Goal: Task Accomplishment & Management: Use online tool/utility

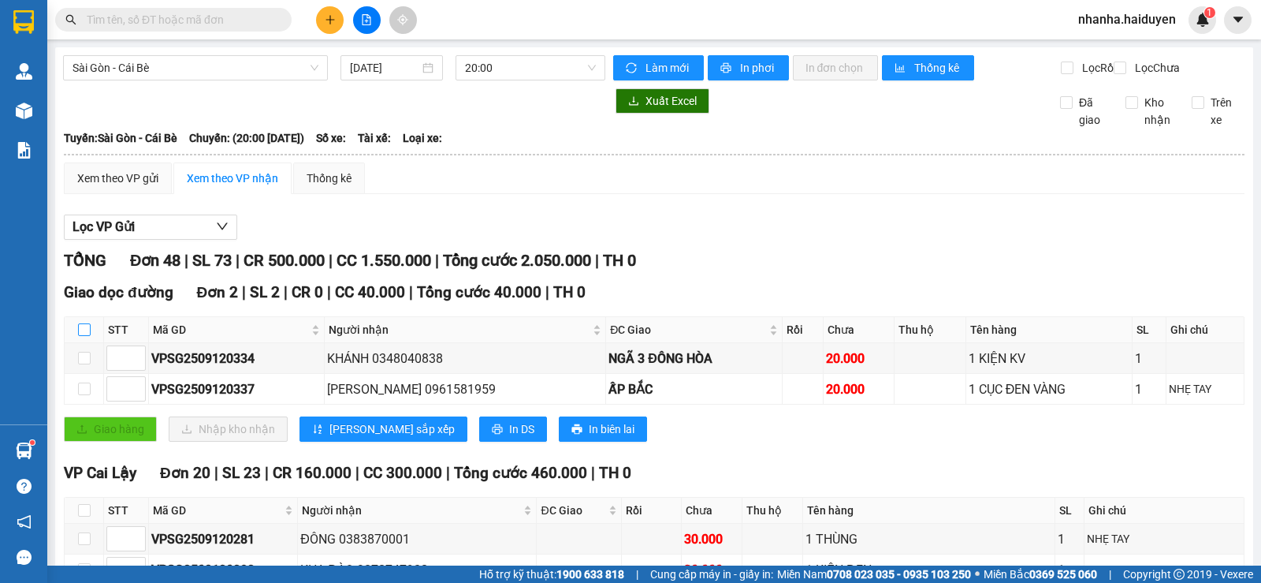
click at [87, 336] on input "checkbox" at bounding box center [84, 329] width 13 height 13
checkbox input "true"
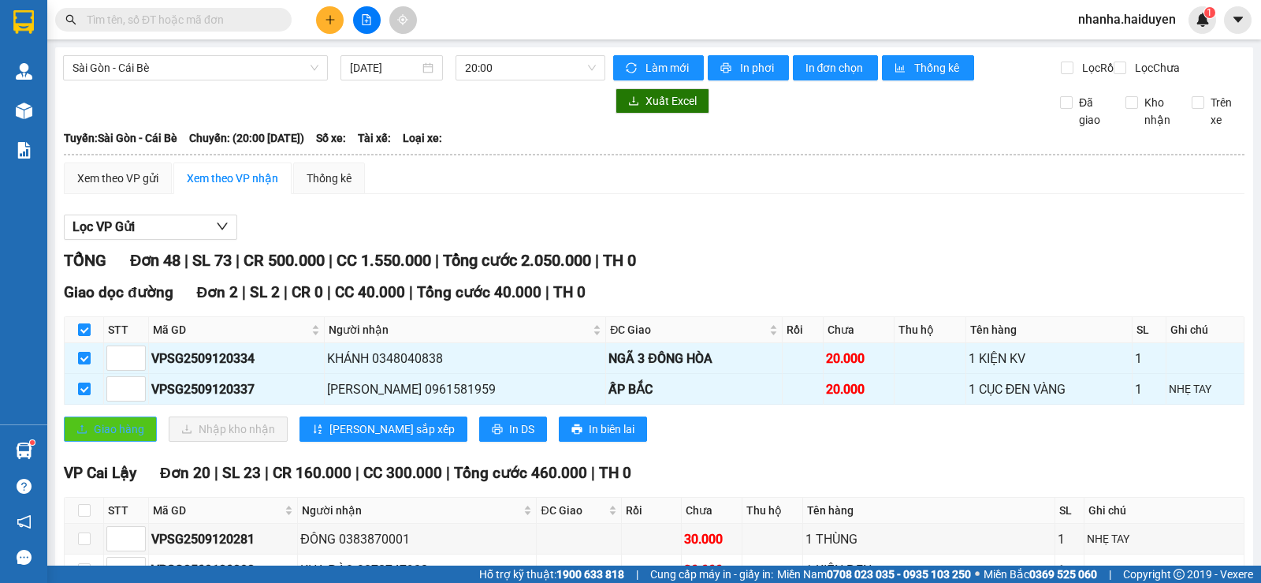
click at [95, 438] on span "Giao hàng" at bounding box center [119, 428] width 50 height 17
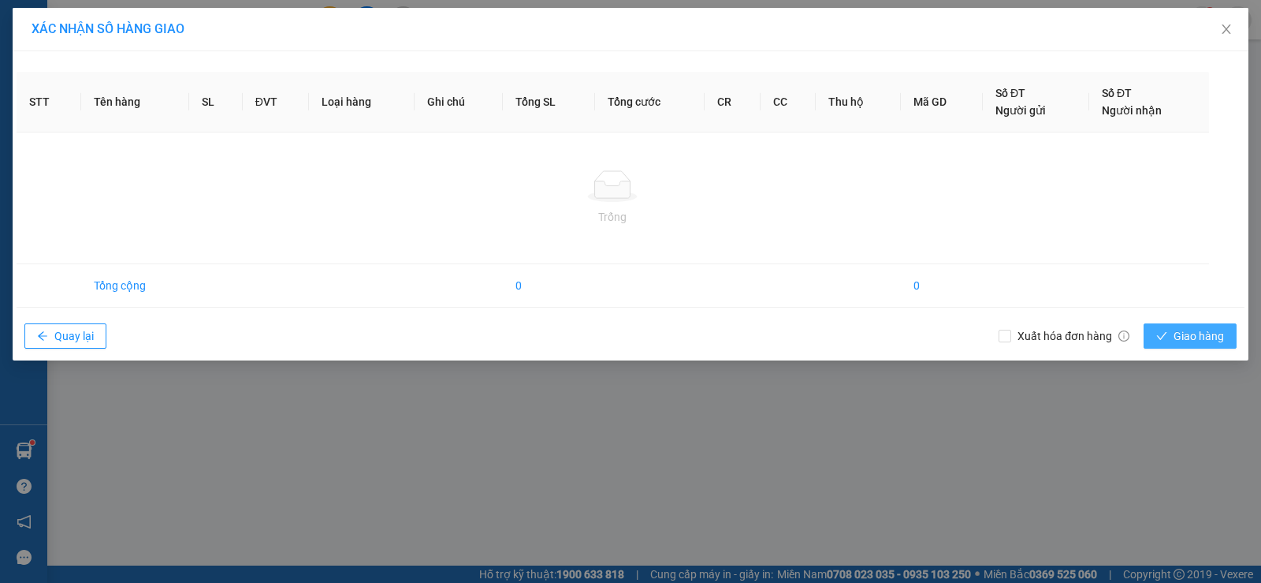
click at [1173, 325] on button "Giao hàng" at bounding box center [1190, 335] width 93 height 25
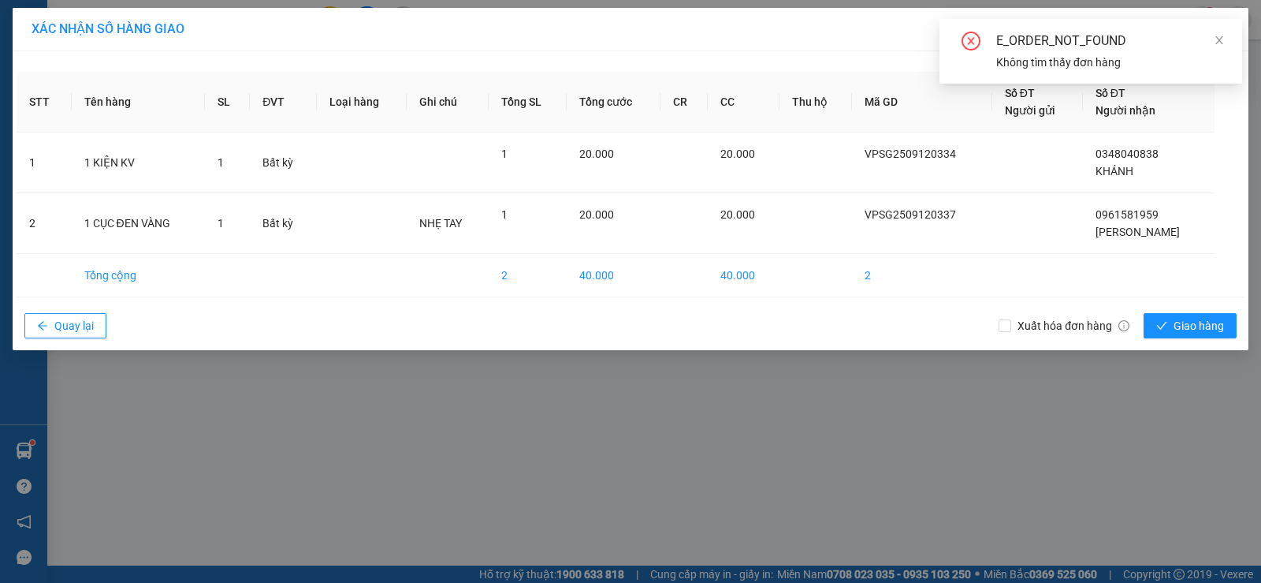
click at [933, 434] on div "XÁC NHẬN SỐ HÀNG GIAO STT Tên hàng SL ĐVT Loại hàng Ghi chú Tổng SL Tổng cước C…" at bounding box center [630, 291] width 1261 height 583
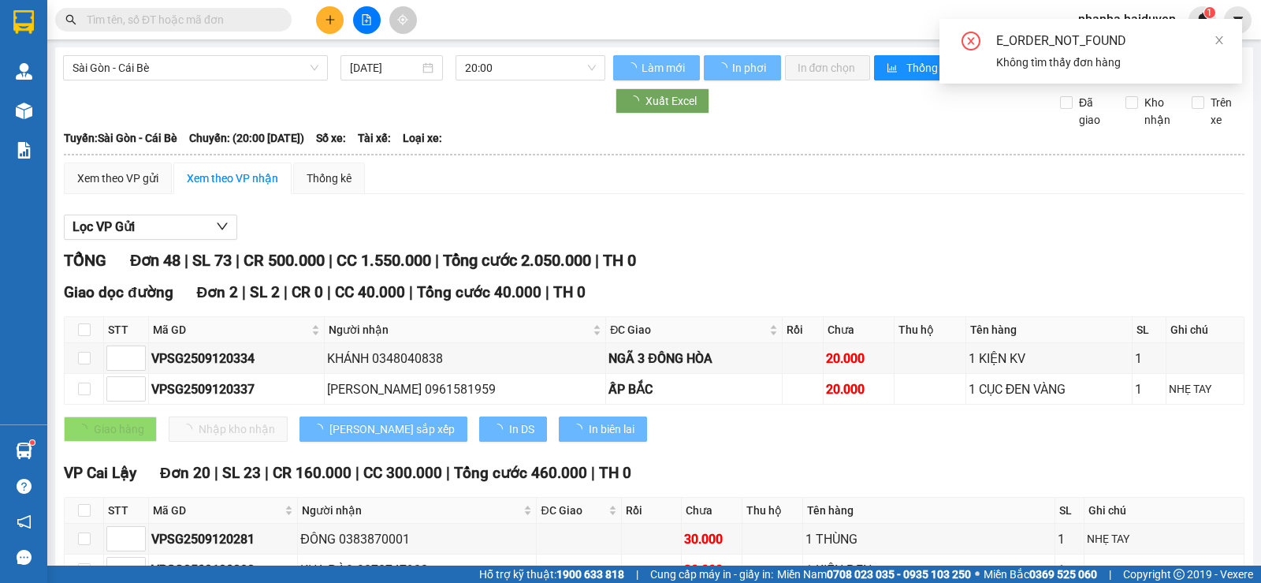
click at [76, 339] on th at bounding box center [84, 330] width 39 height 26
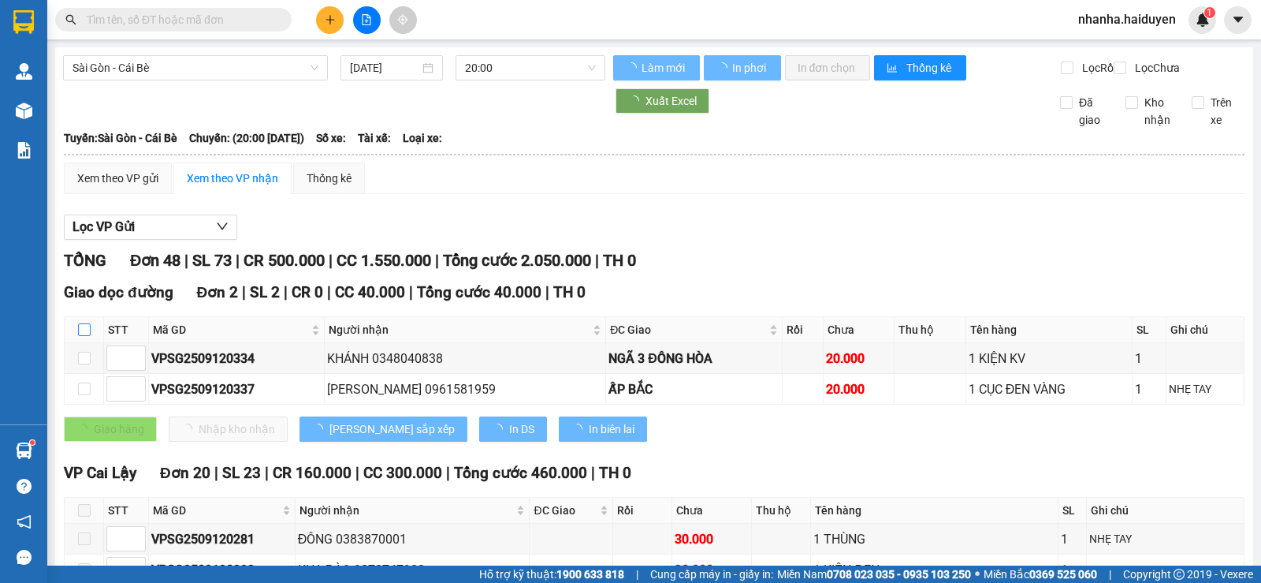
click at [89, 338] on label at bounding box center [84, 329] width 13 height 17
click at [89, 336] on input "checkbox" at bounding box center [84, 329] width 13 height 13
checkbox input "true"
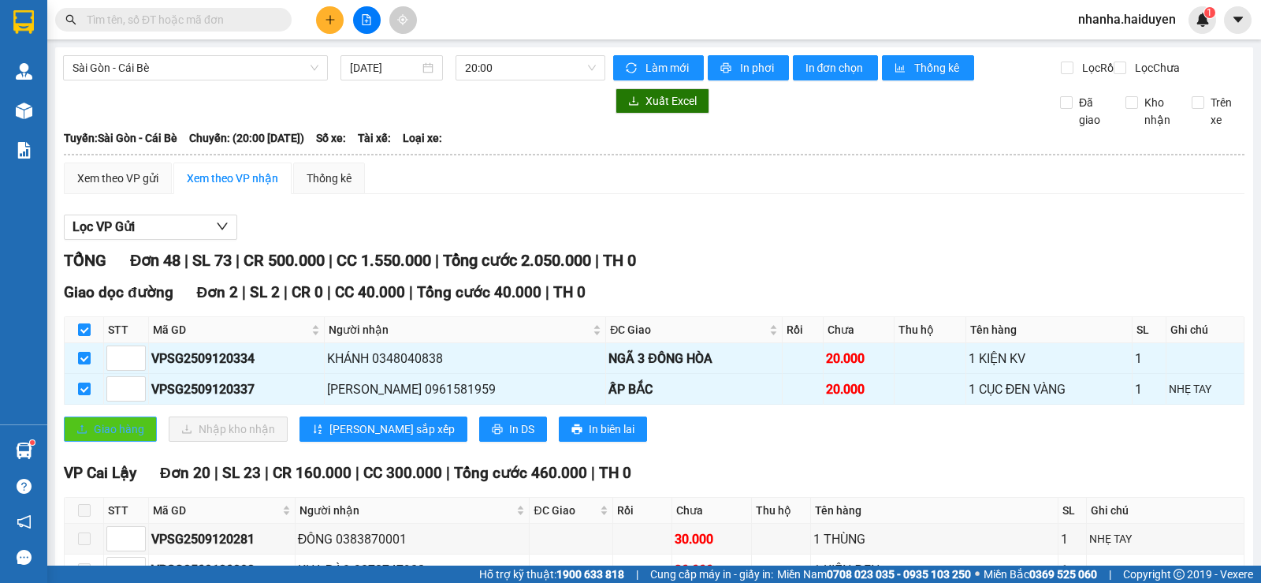
click at [107, 438] on span "Giao hàng" at bounding box center [119, 428] width 50 height 17
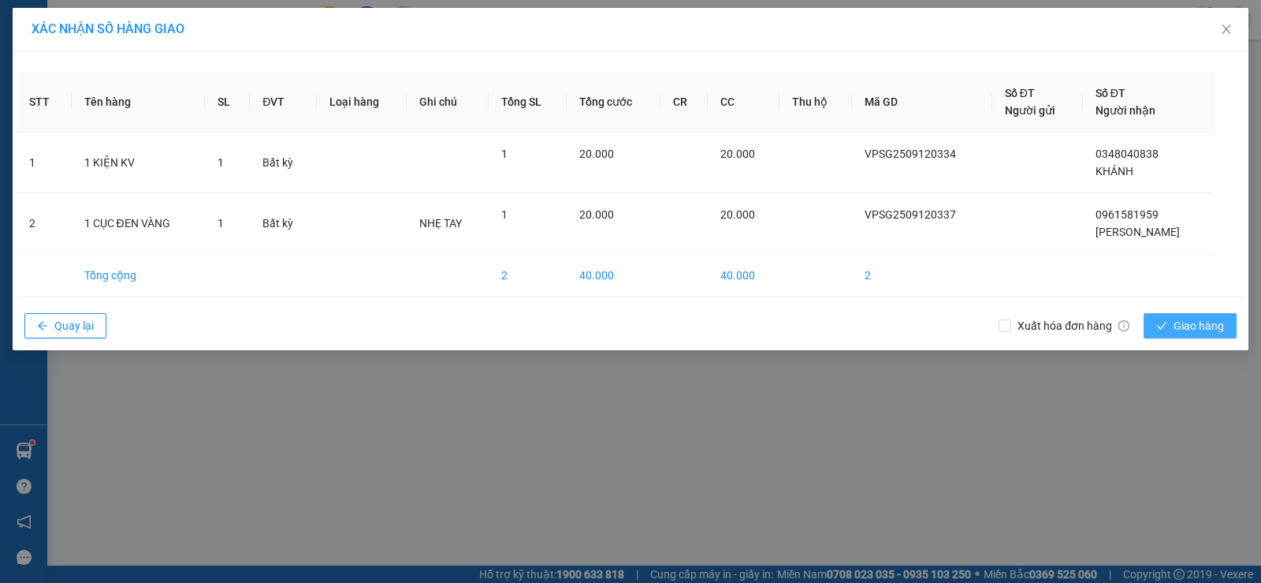
drag, startPoint x: 1200, startPoint y: 338, endPoint x: 1192, endPoint y: 335, distance: 8.5
click at [1199, 338] on div "Xuất hóa đơn hàng Giao hàng" at bounding box center [1122, 325] width 246 height 41
drag, startPoint x: 1192, startPoint y: 335, endPoint x: 1194, endPoint y: 300, distance: 34.8
click at [1191, 333] on button "Giao hàng" at bounding box center [1190, 325] width 93 height 25
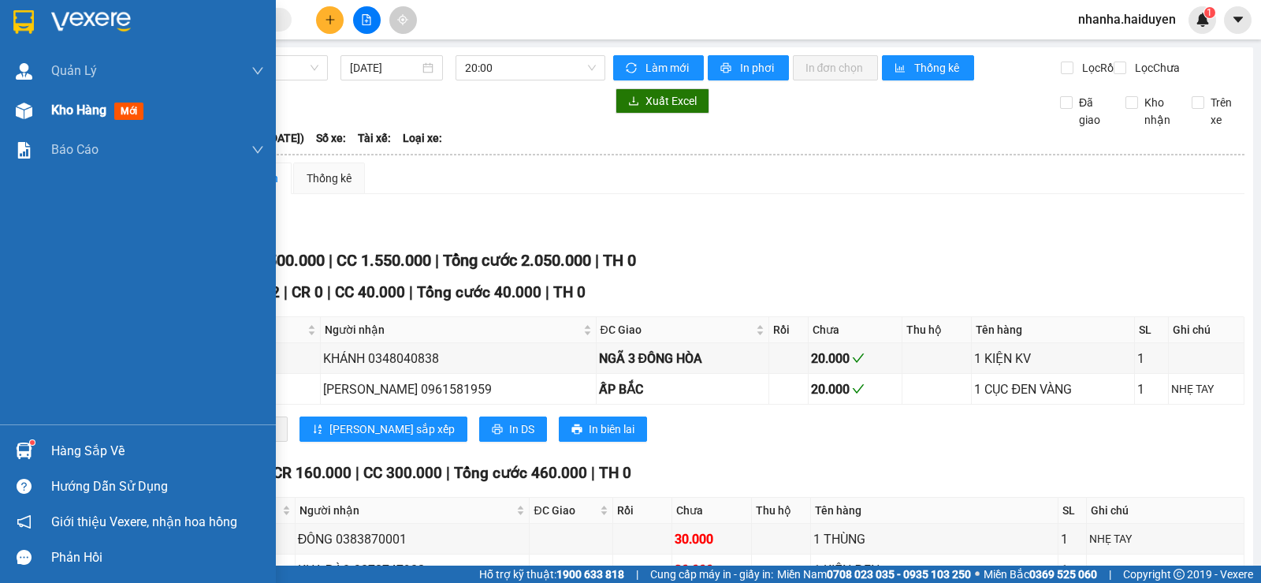
click at [52, 102] on span "Kho hàng" at bounding box center [78, 109] width 55 height 15
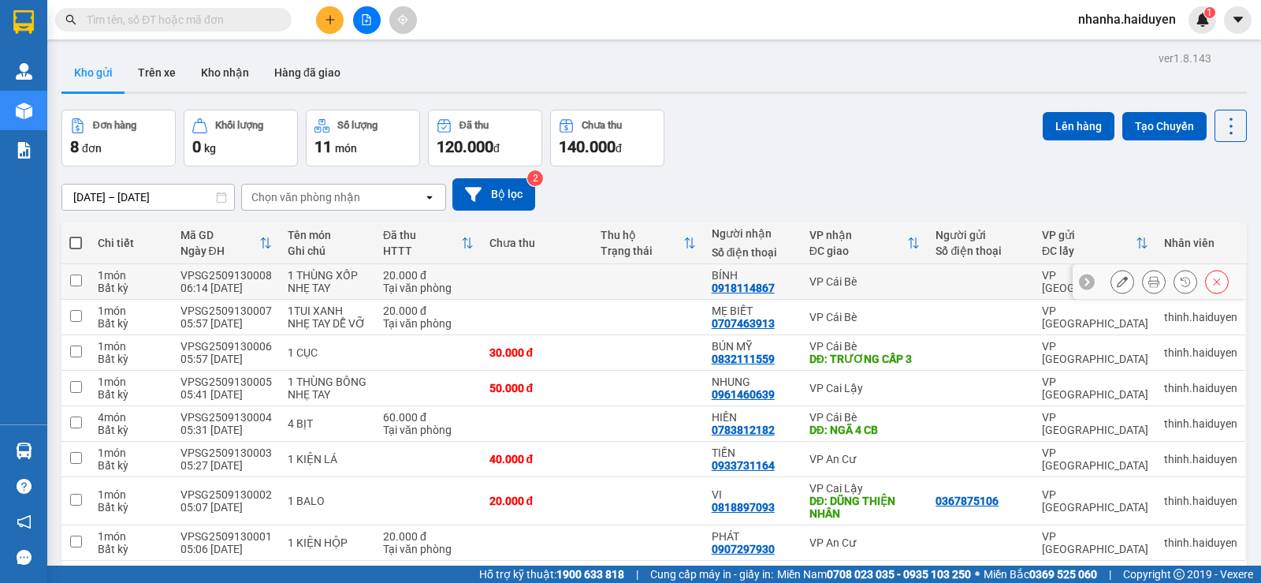
scroll to position [73, 0]
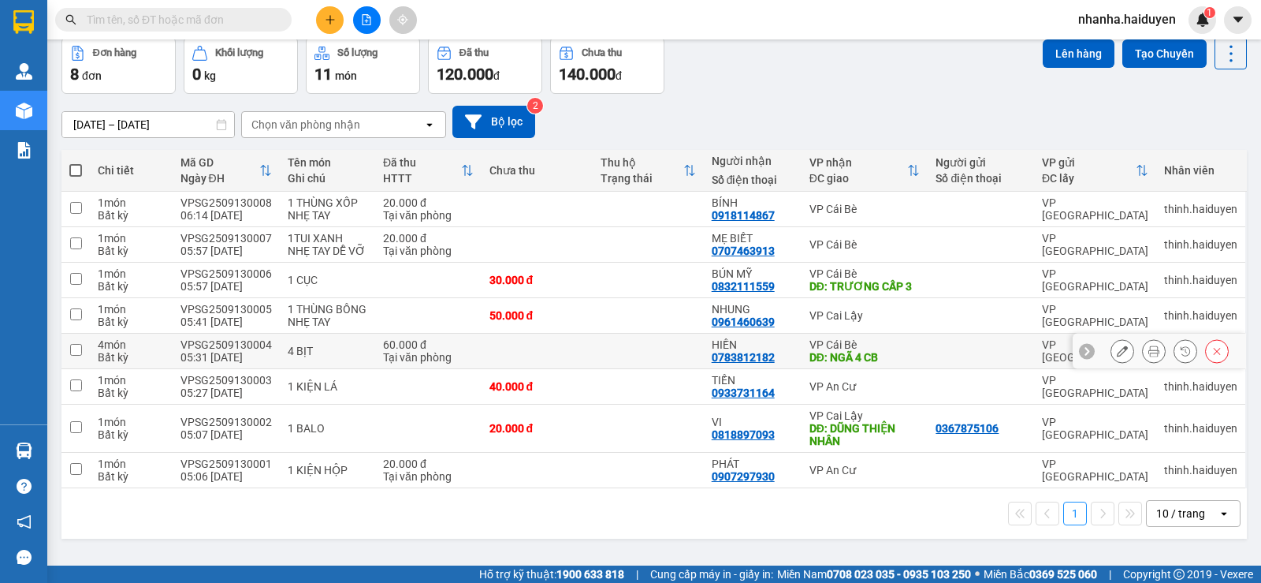
click at [593, 334] on td at bounding box center [648, 350] width 111 height 35
checkbox input "true"
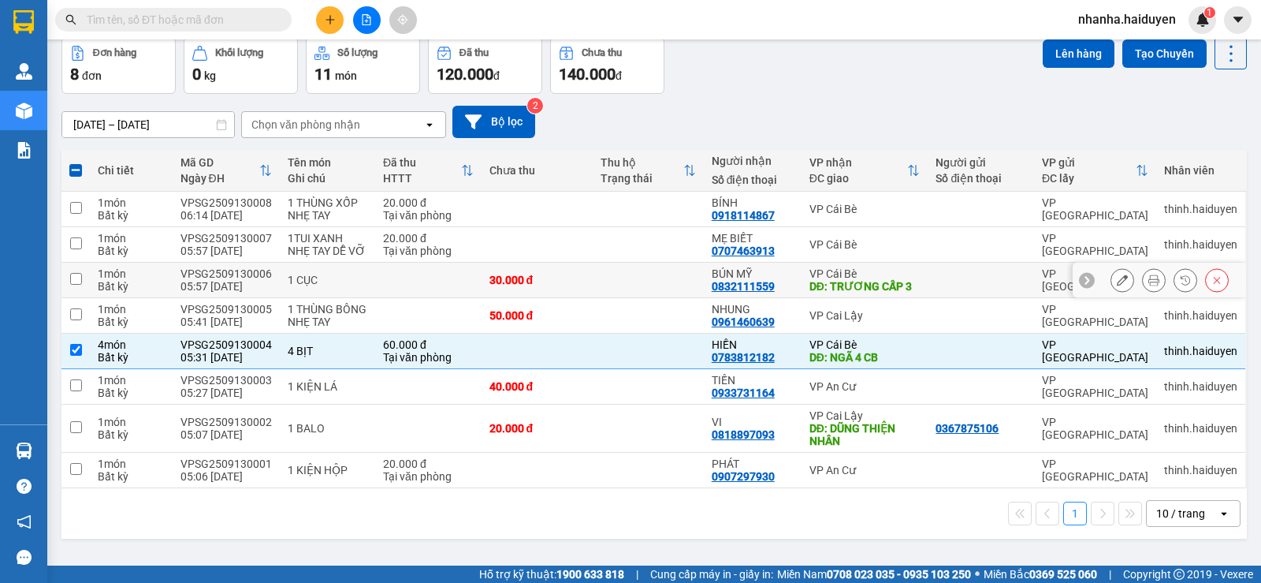
click at [616, 272] on td at bounding box center [648, 280] width 111 height 35
checkbox input "true"
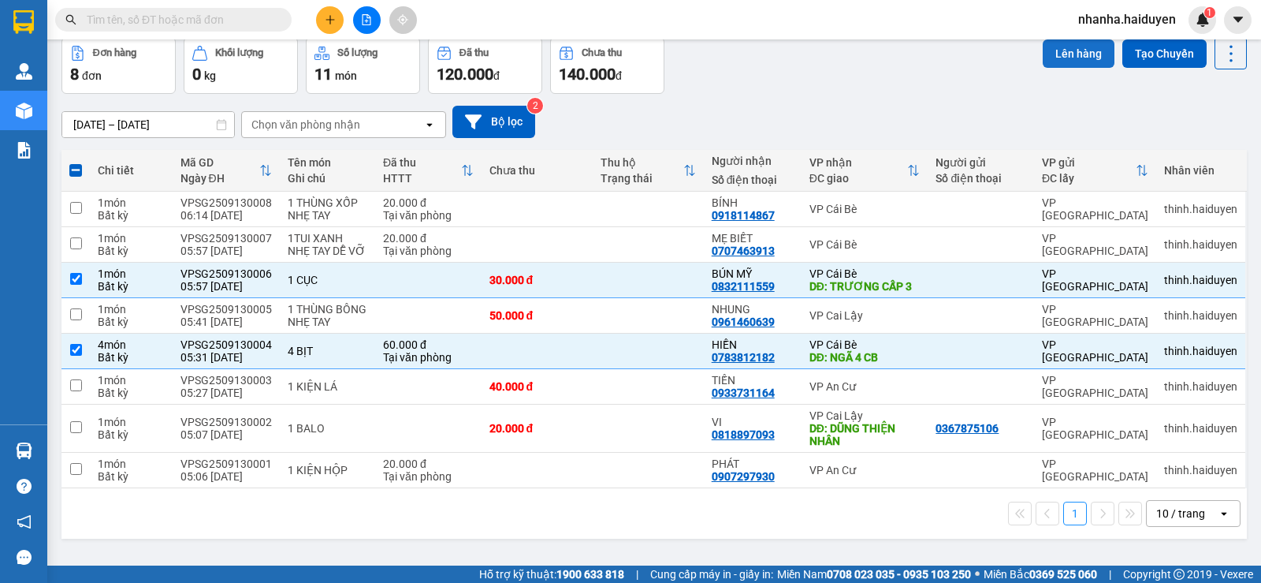
click at [1081, 66] on button "Lên hàng" at bounding box center [1079, 53] width 72 height 28
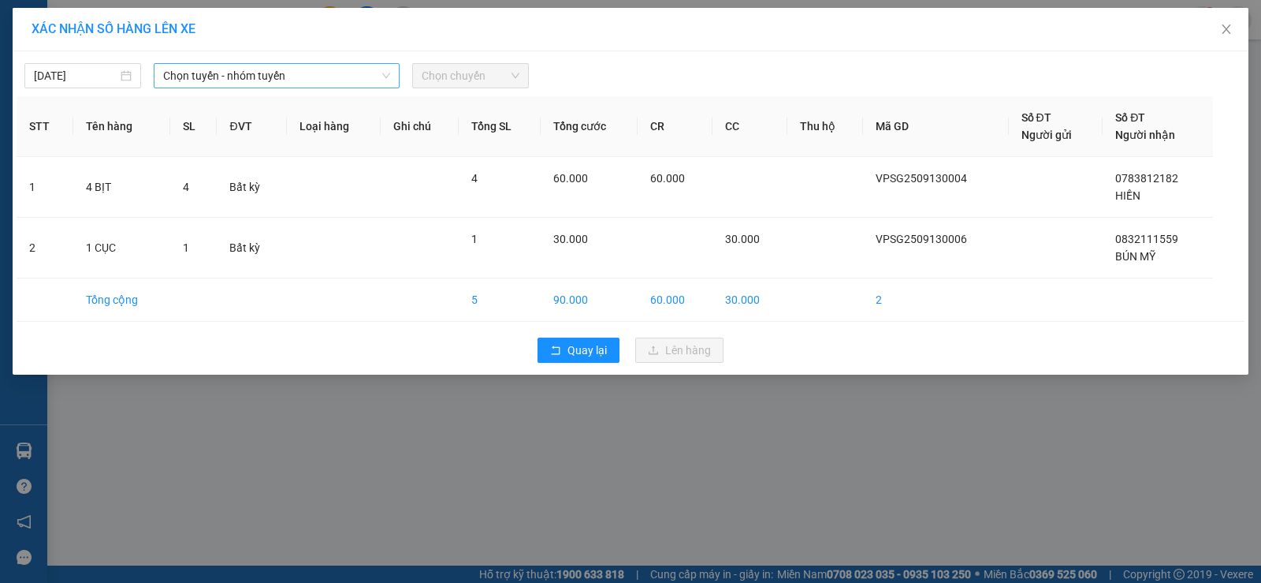
click at [259, 77] on span "Chọn tuyến - nhóm tuyến" at bounding box center [276, 76] width 227 height 24
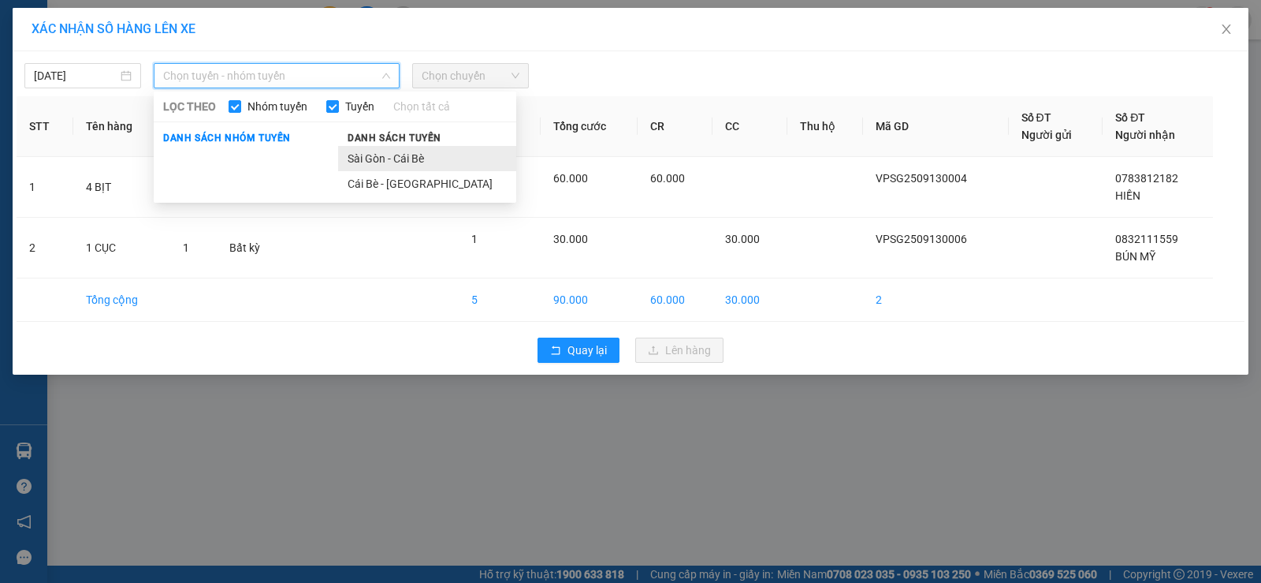
click at [383, 155] on li "Sài Gòn - Cái Bè" at bounding box center [427, 158] width 178 height 25
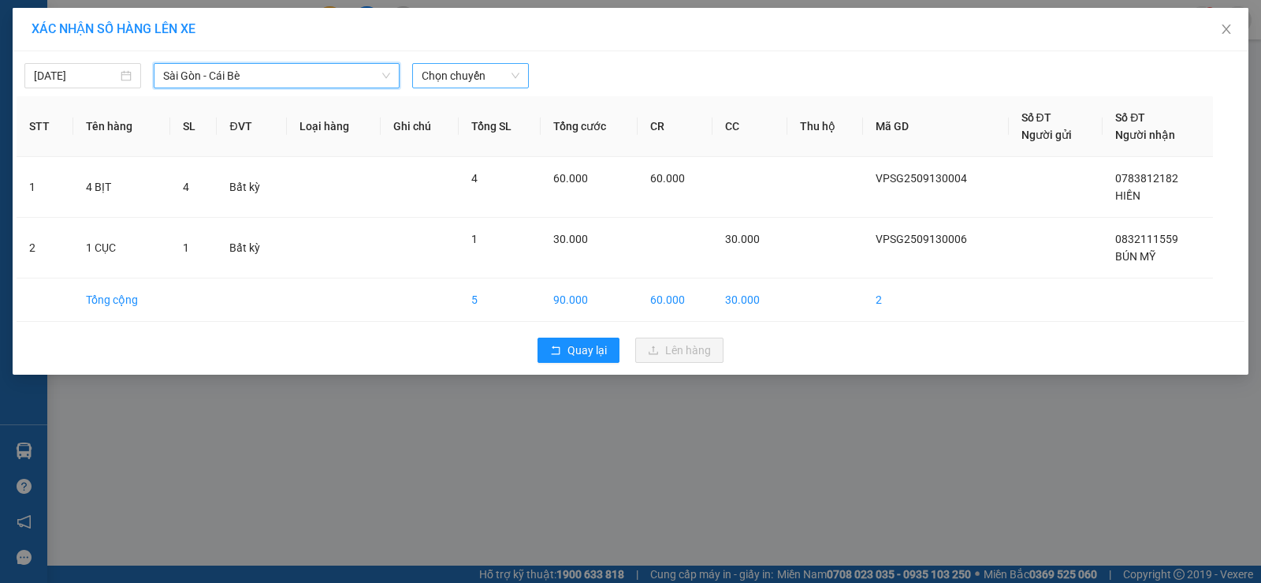
click at [480, 79] on span "Chọn chuyến" at bounding box center [471, 76] width 98 height 24
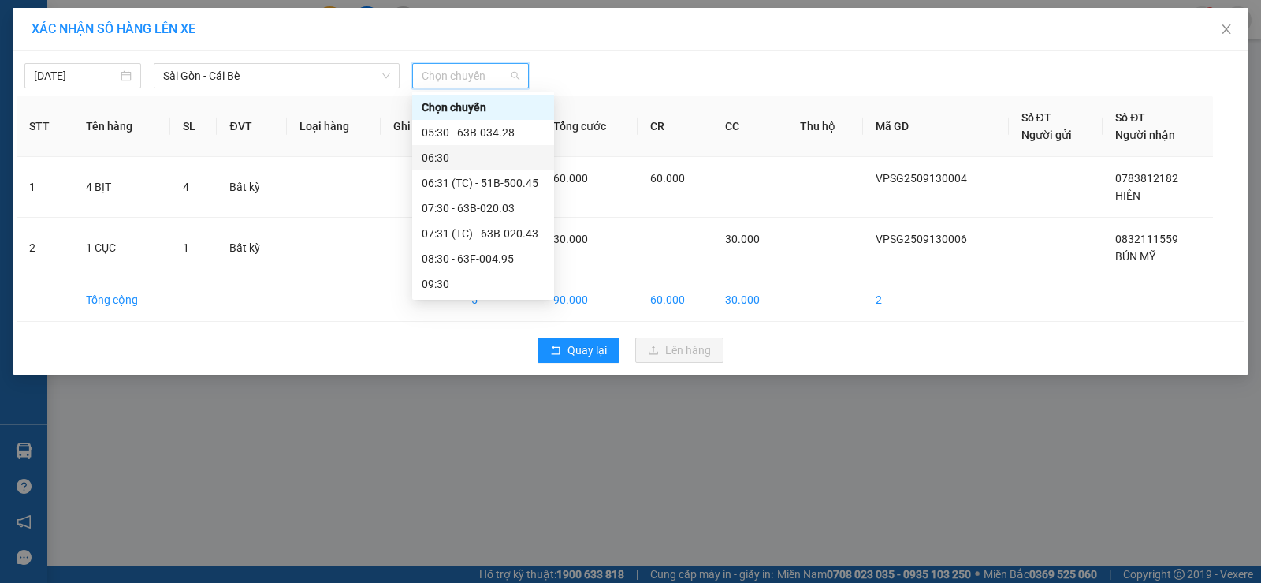
click at [483, 154] on div "06:30" at bounding box center [483, 157] width 123 height 17
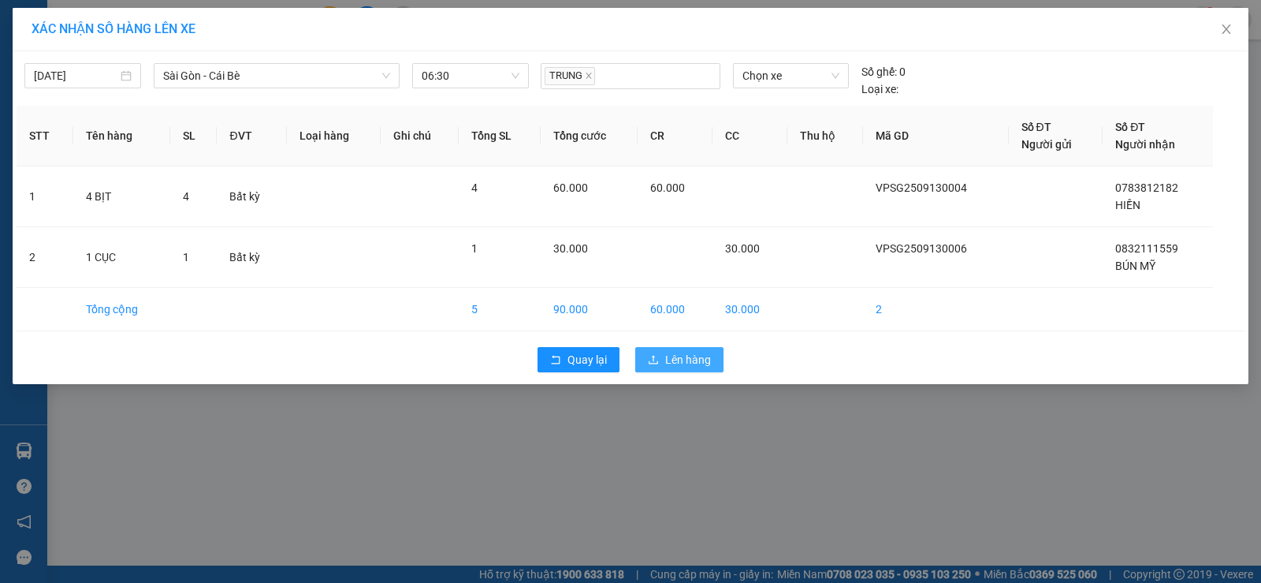
click at [689, 356] on span "Lên hàng" at bounding box center [688, 359] width 46 height 17
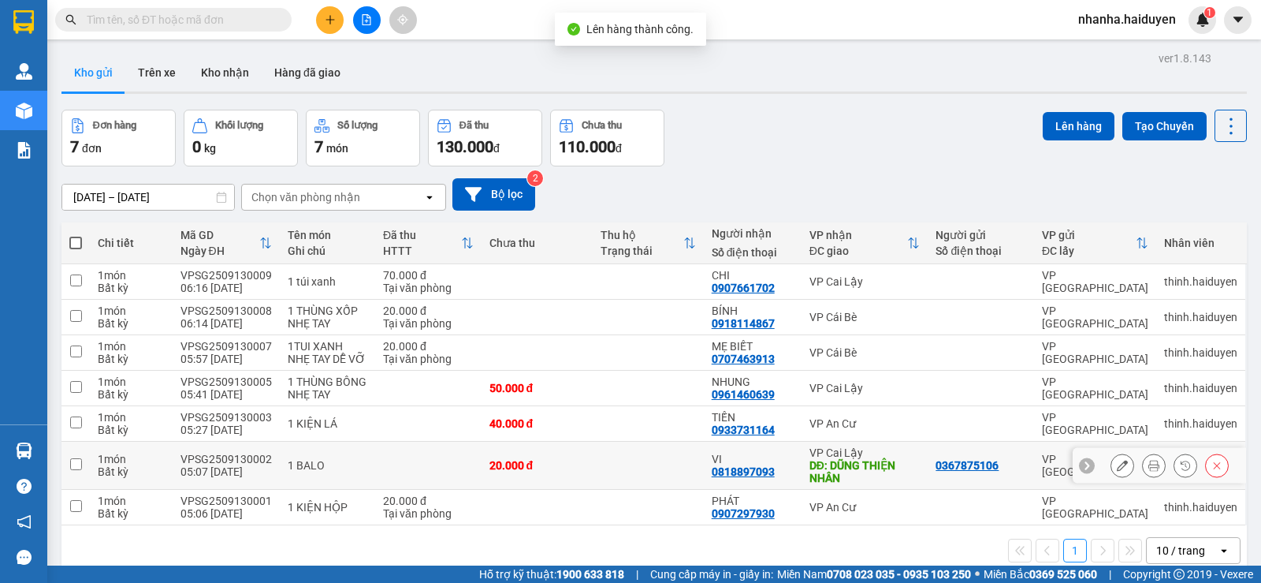
scroll to position [73, 0]
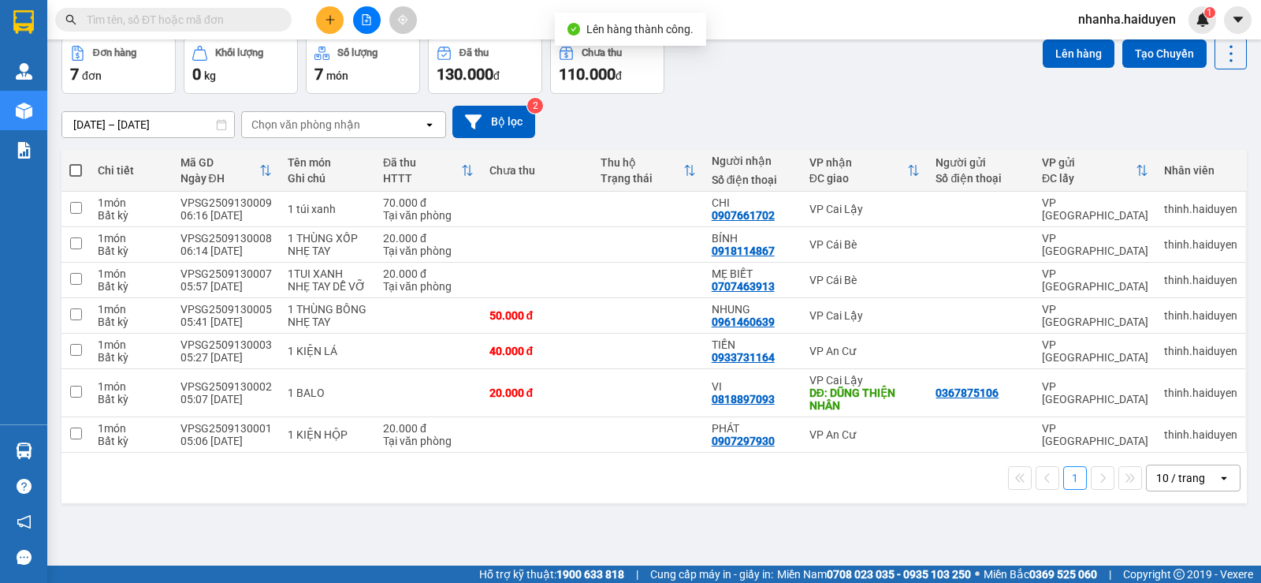
click at [1218, 483] on icon "open" at bounding box center [1224, 477] width 13 height 13
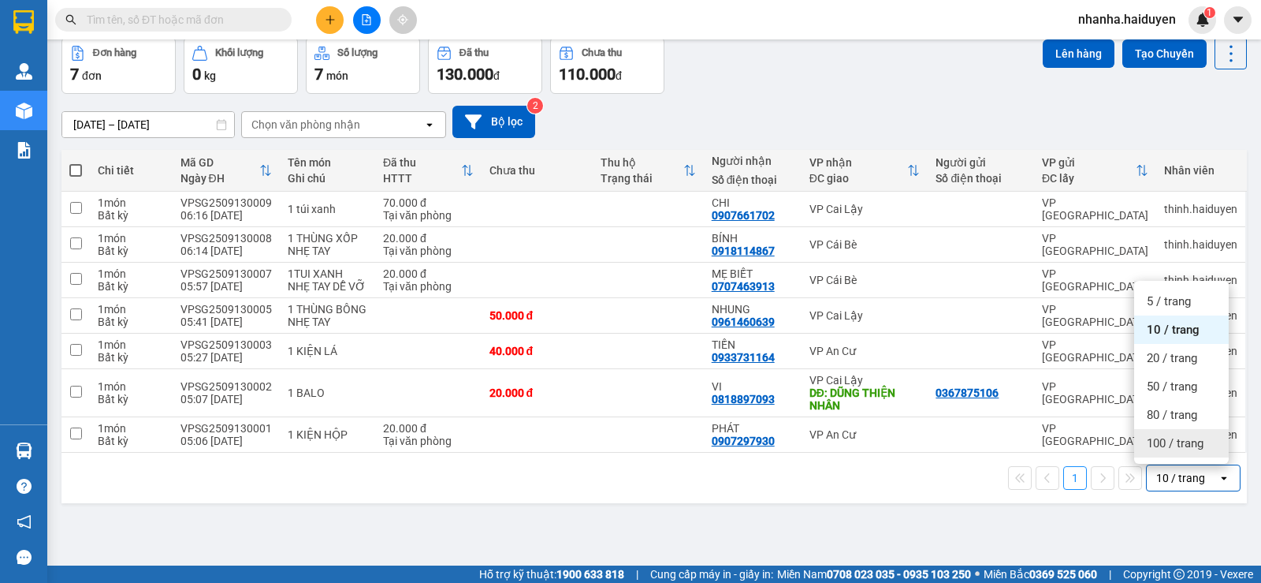
click at [1202, 454] on div "100 / trang" at bounding box center [1181, 443] width 95 height 28
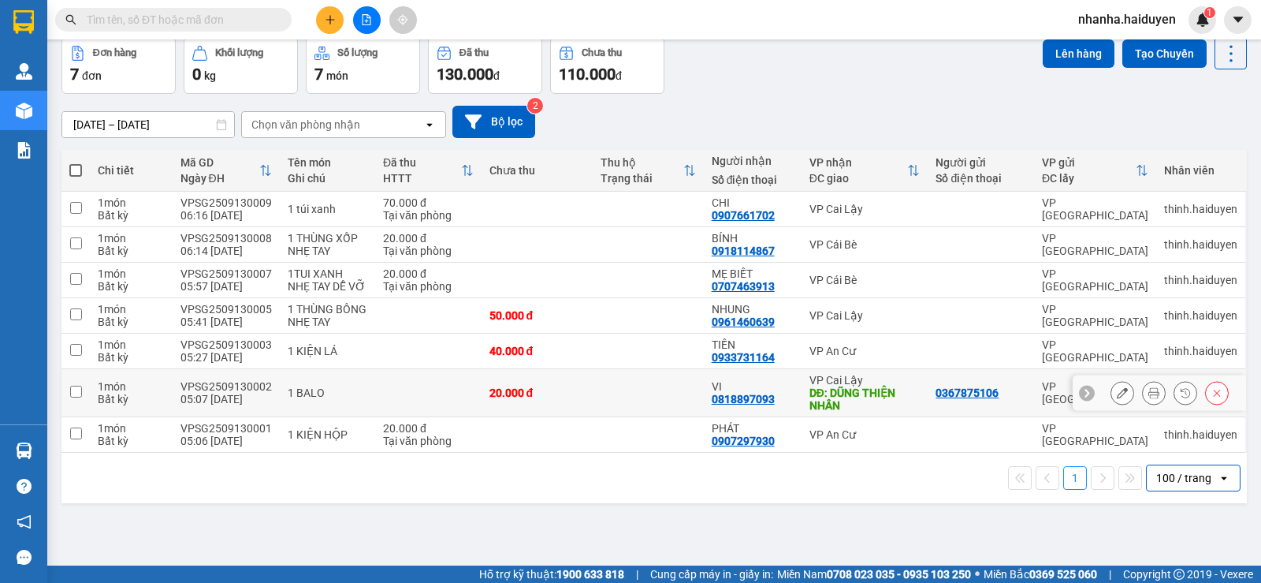
click at [384, 397] on td at bounding box center [428, 393] width 106 height 48
checkbox input "true"
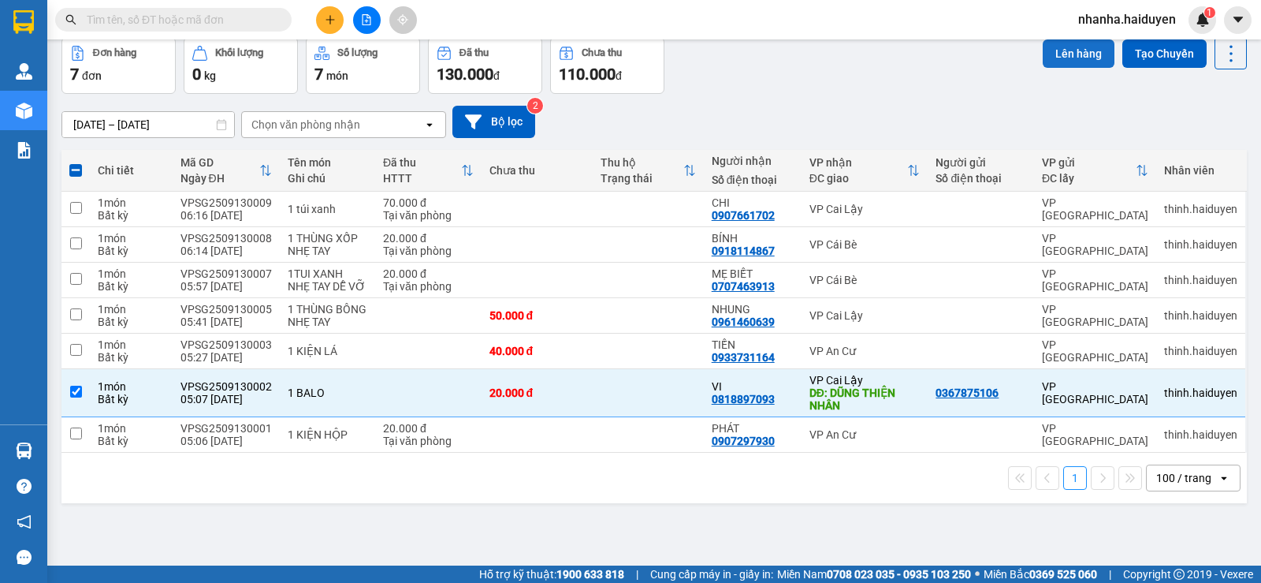
click at [1071, 45] on button "Lên hàng" at bounding box center [1079, 53] width 72 height 28
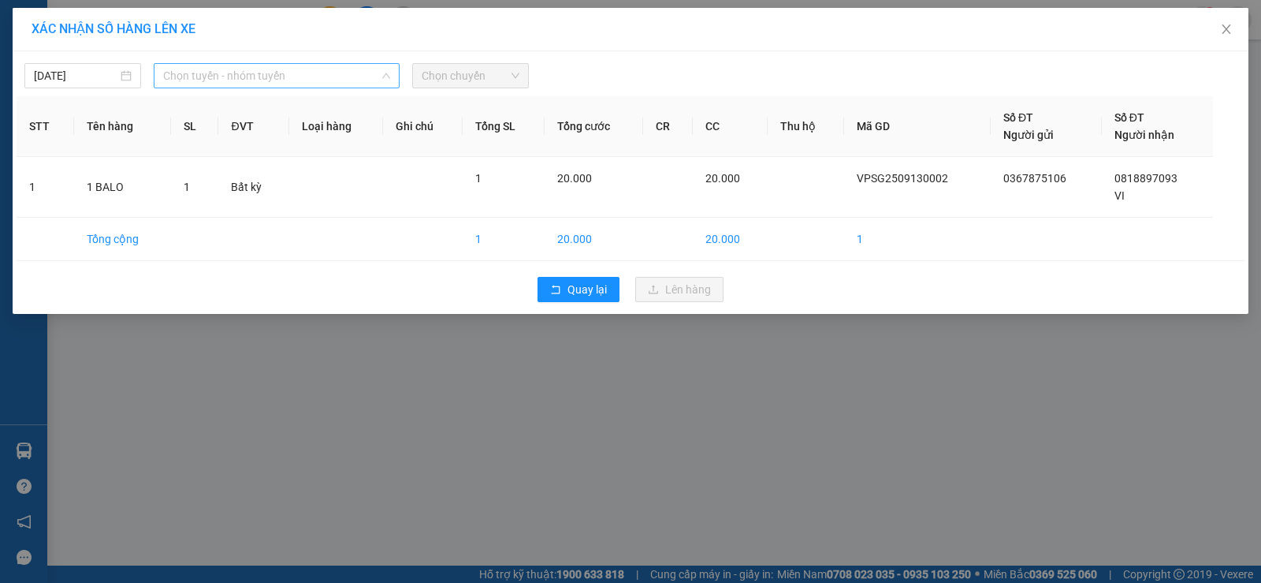
click at [199, 82] on span "Chọn tuyến - nhóm tuyến" at bounding box center [276, 76] width 227 height 24
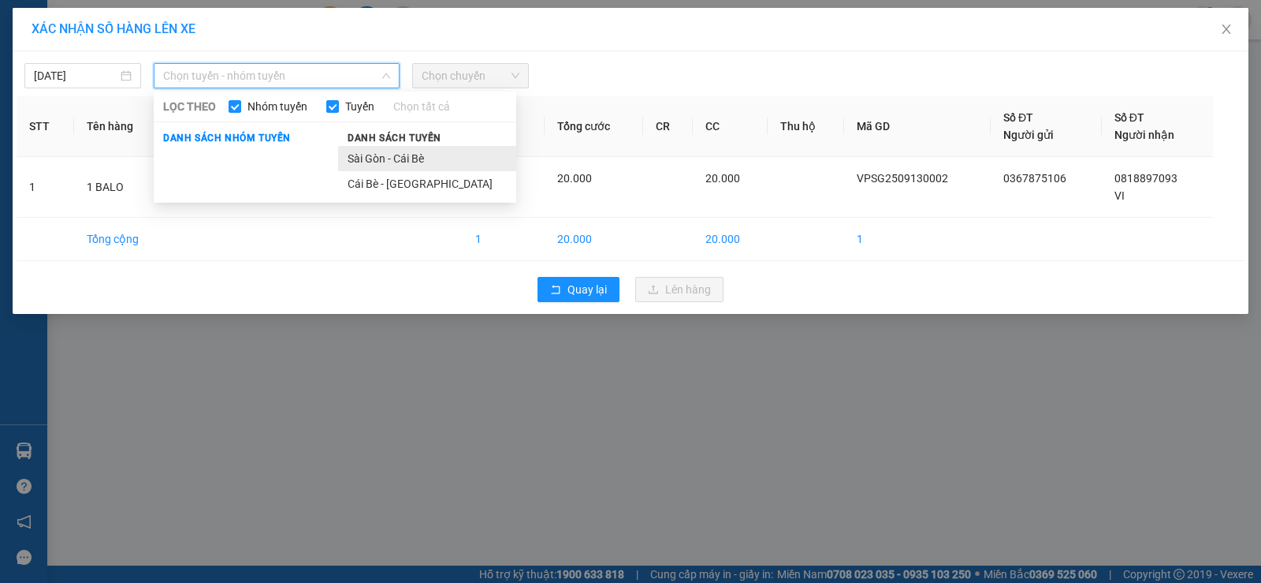
click at [407, 158] on li "Sài Gòn - Cái Bè" at bounding box center [427, 158] width 178 height 25
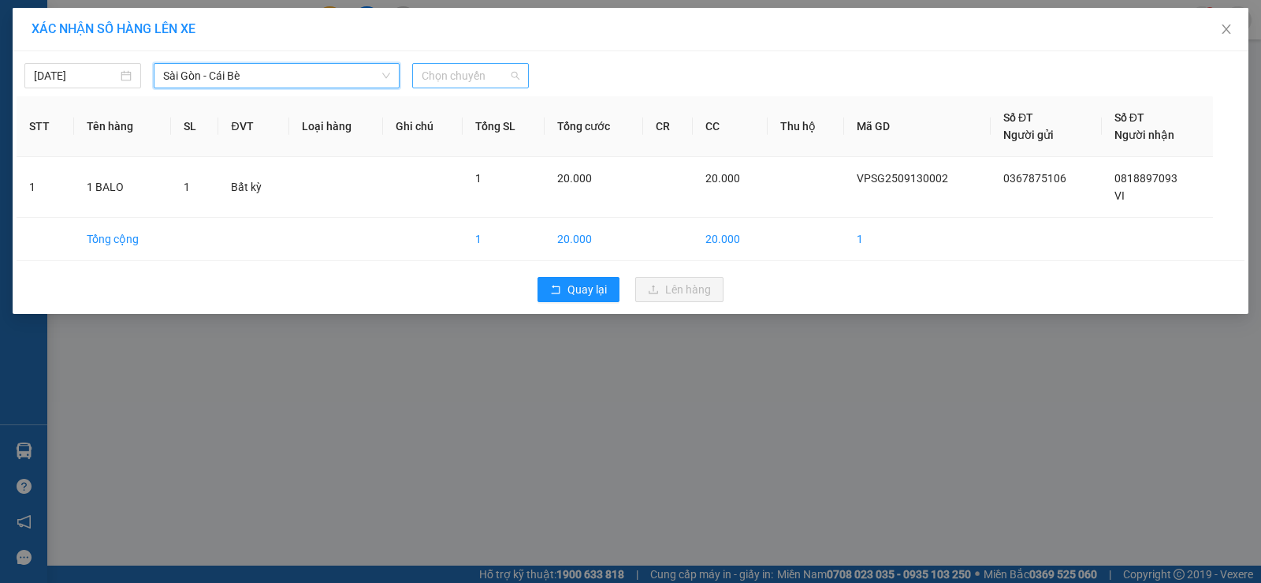
click at [445, 73] on span "Chọn chuyến" at bounding box center [471, 76] width 98 height 24
click at [295, 83] on span "Sài Gòn - Cái Bè" at bounding box center [276, 76] width 227 height 24
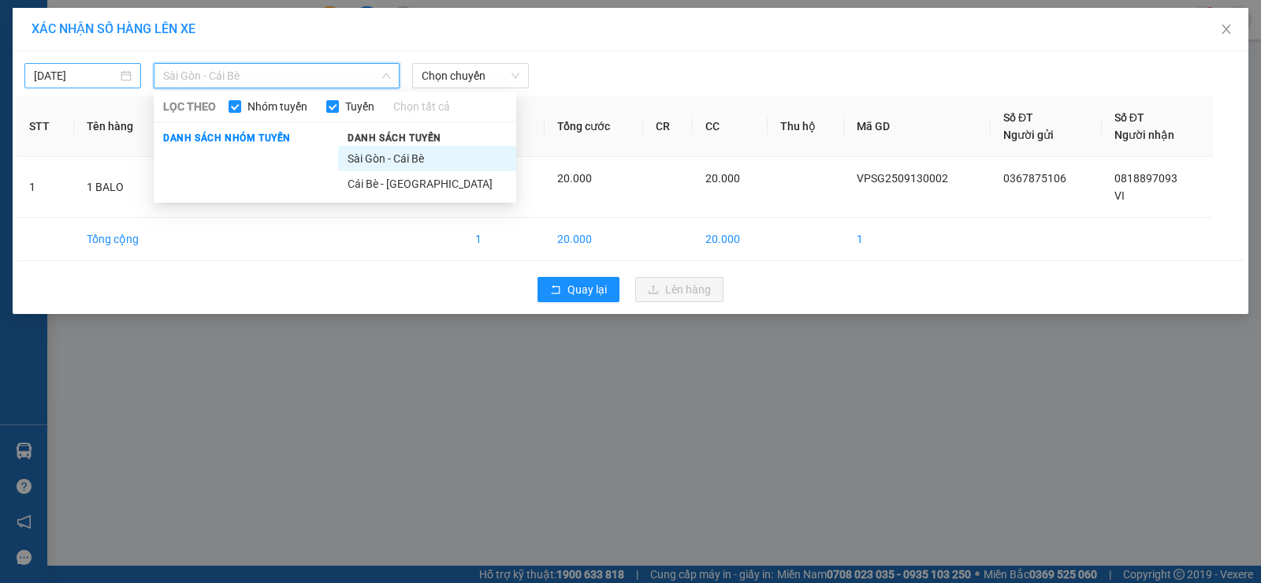
click at [50, 68] on input "[DATE]" at bounding box center [76, 75] width 84 height 17
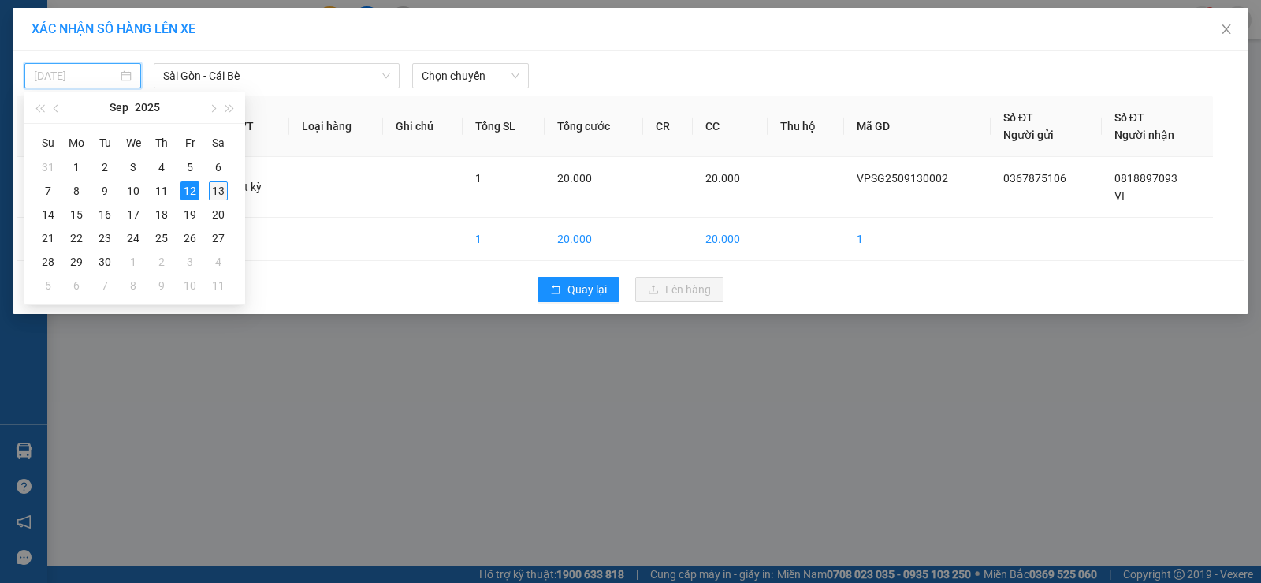
click at [217, 188] on div "13" at bounding box center [218, 190] width 19 height 19
type input "13/09/2025"
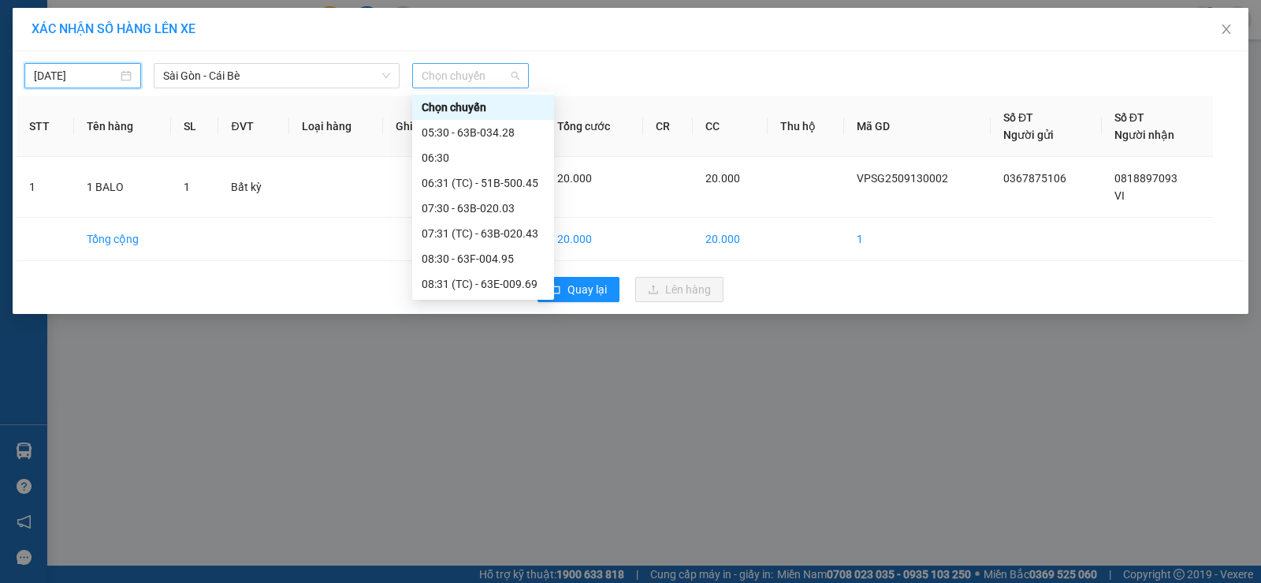
click at [480, 78] on span "Chọn chuyến" at bounding box center [471, 76] width 98 height 24
click at [490, 122] on div "05:30 - 63B-034.28" at bounding box center [483, 132] width 142 height 25
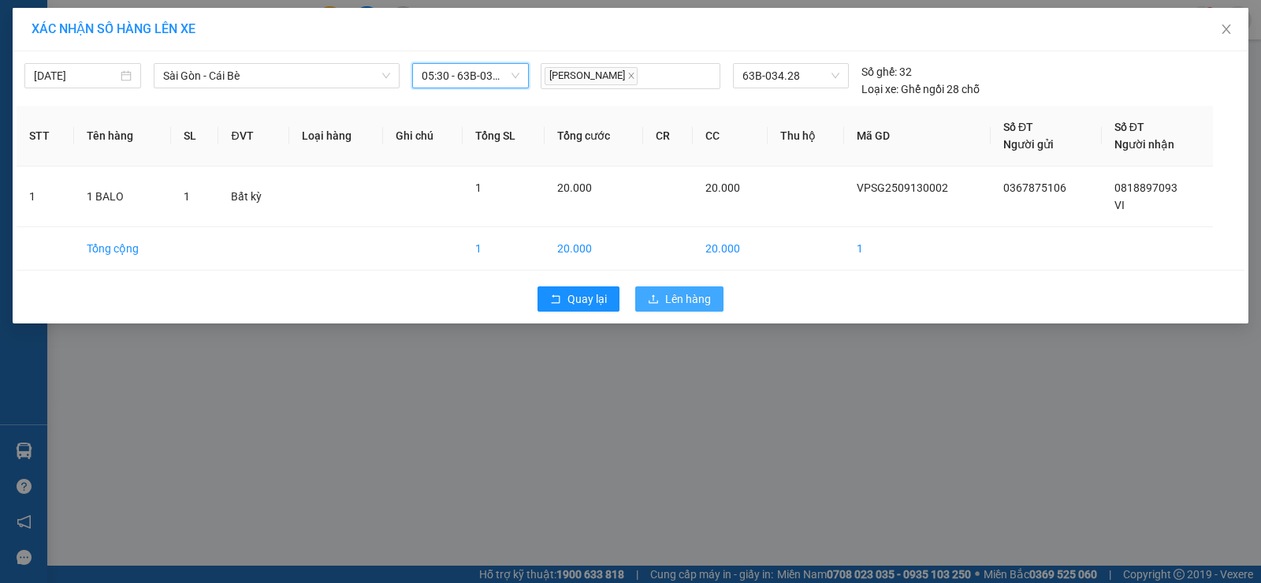
click at [678, 295] on span "Lên hàng" at bounding box center [688, 298] width 46 height 17
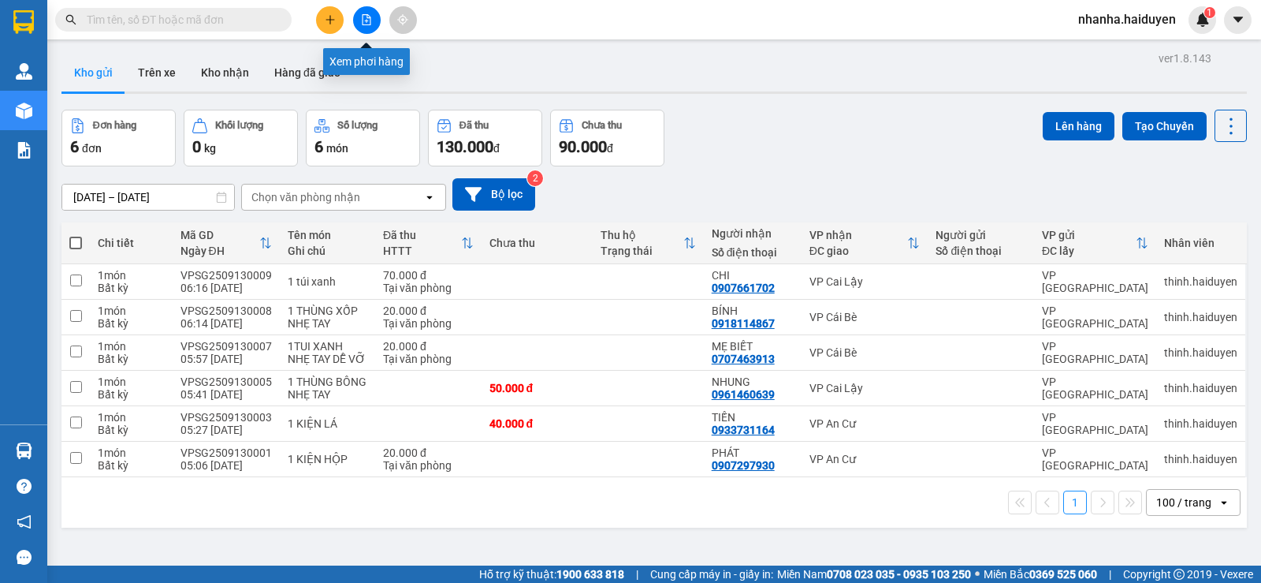
click at [369, 15] on icon "file-add" at bounding box center [366, 19] width 11 height 11
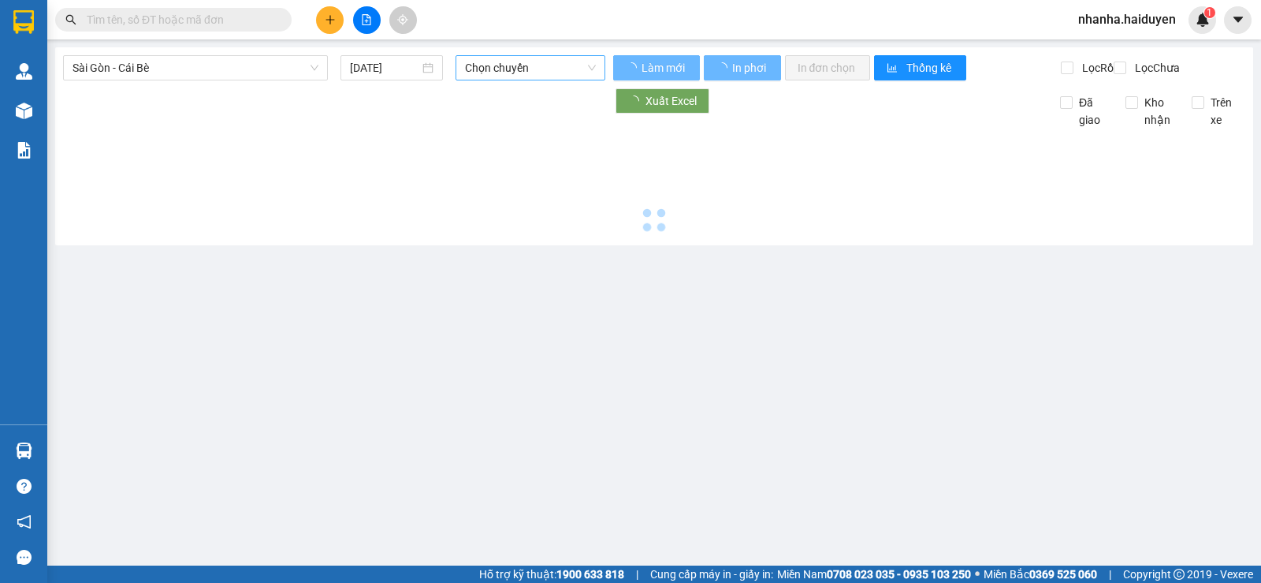
type input "13/09/2025"
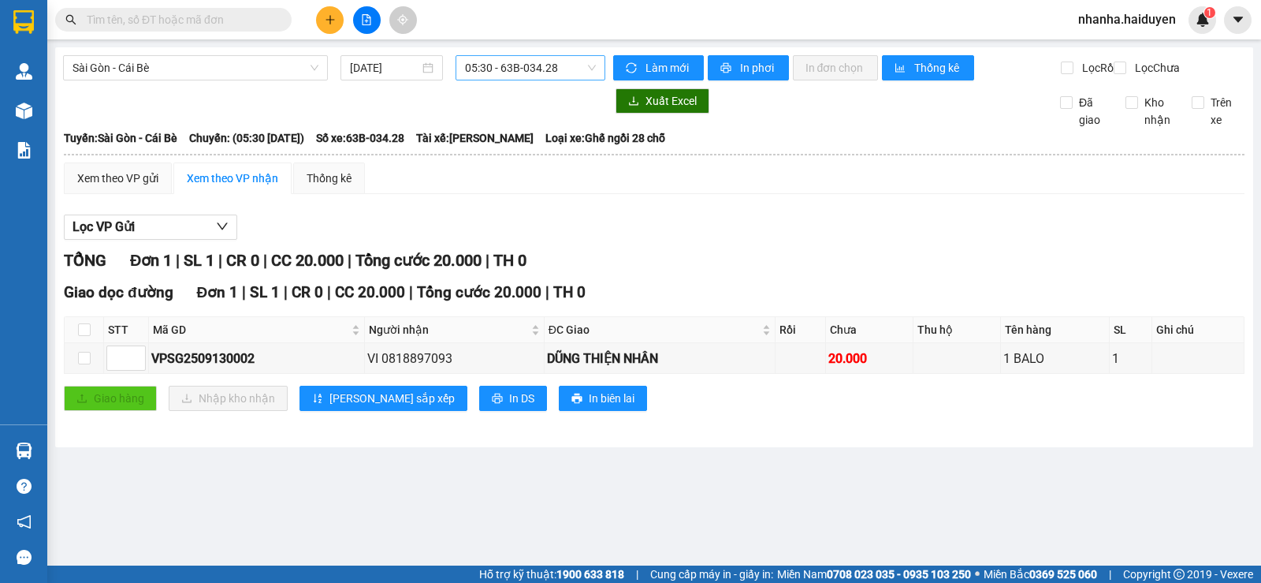
click at [482, 59] on span "05:30 - 63B-034.28" at bounding box center [530, 68] width 130 height 24
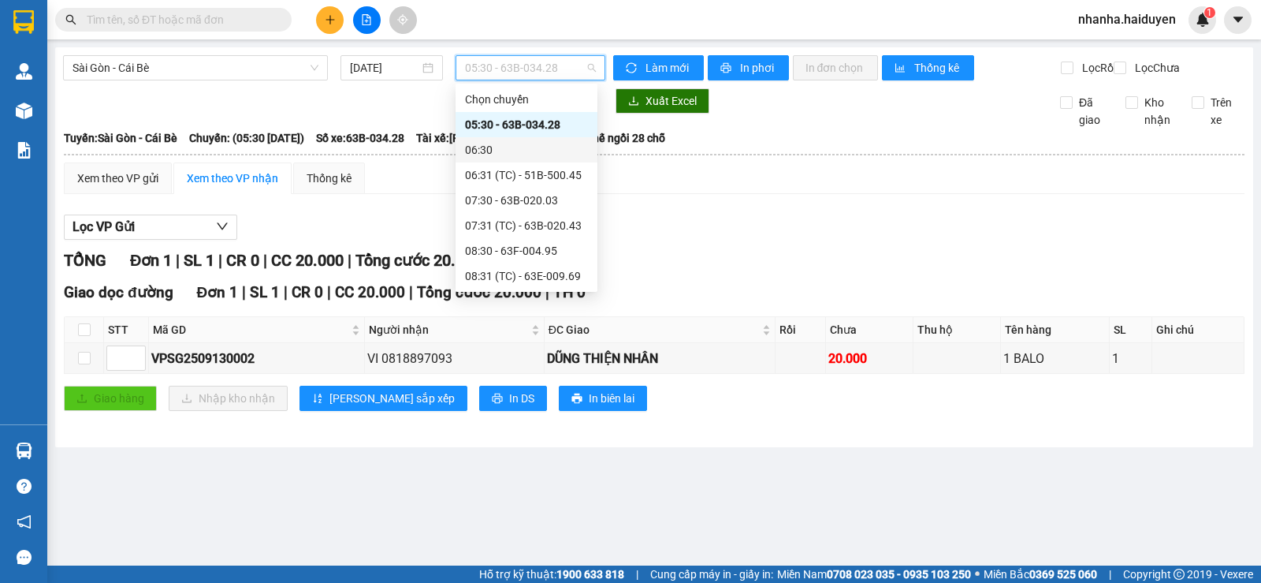
click at [505, 151] on div "06:30" at bounding box center [526, 149] width 123 height 17
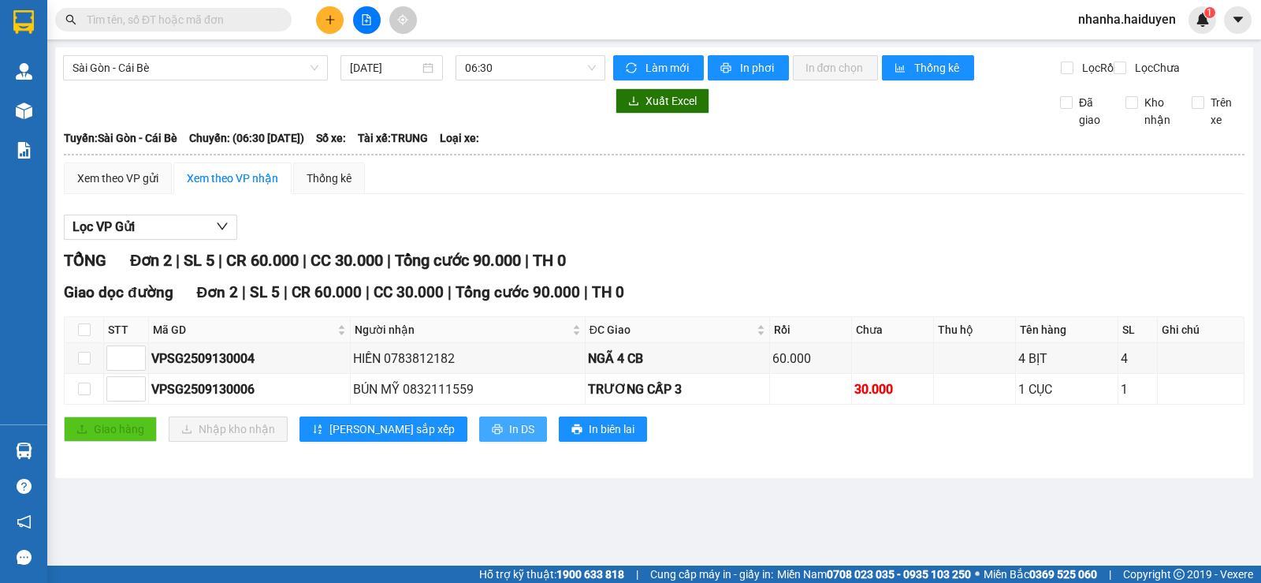
click at [509, 438] on span "In DS" at bounding box center [521, 428] width 25 height 17
click at [782, 270] on div "TỔNG Đơn 2 | SL 5 | CR 60.000 | CC 30.000 | Tổng cước 90.000 | TH 0" at bounding box center [654, 260] width 1181 height 24
